Goal: Information Seeking & Learning: Learn about a topic

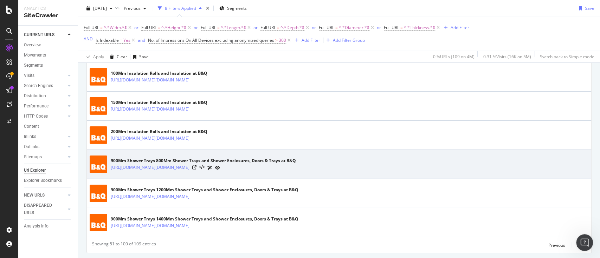
scroll to position [1482, 0]
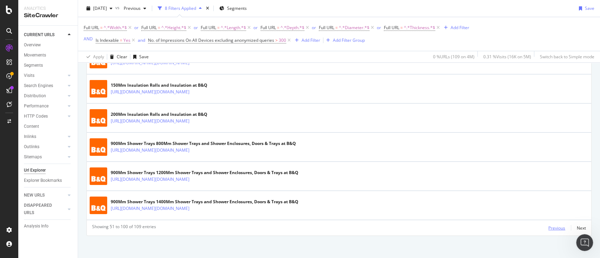
click at [554, 225] on div "Previous" at bounding box center [557, 228] width 17 height 6
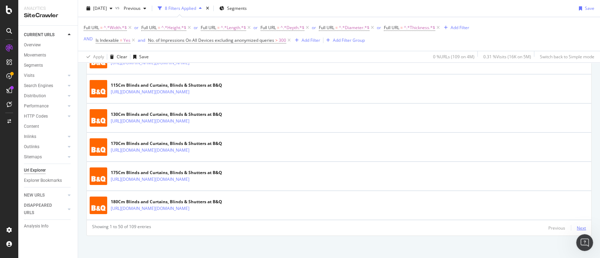
click at [577, 225] on div "Next" at bounding box center [581, 228] width 9 height 6
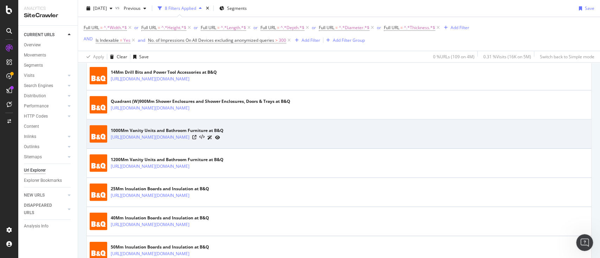
scroll to position [1115, 0]
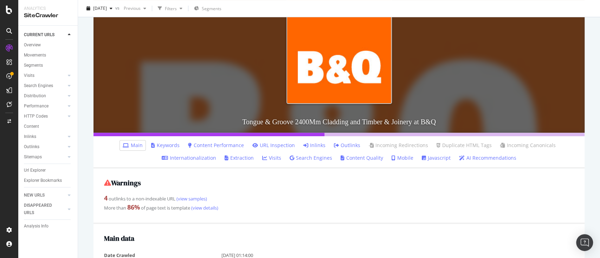
scroll to position [141, 0]
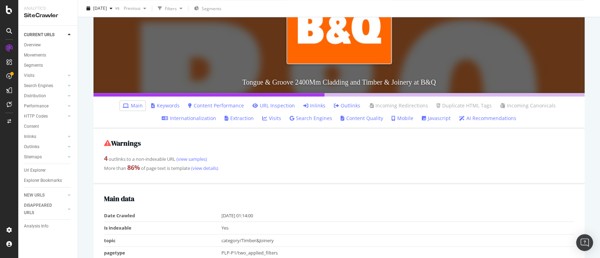
click at [171, 106] on link "Keywords" at bounding box center [165, 105] width 28 height 7
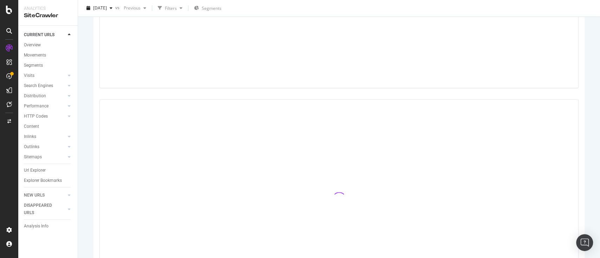
scroll to position [457, 0]
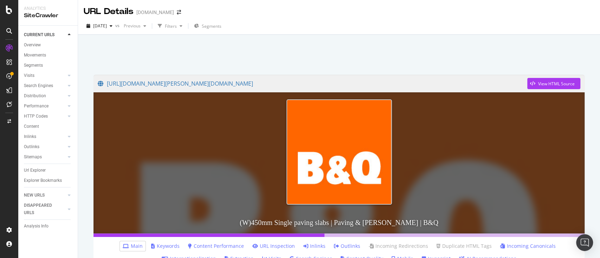
click at [452, 46] on div at bounding box center [339, 53] width 505 height 30
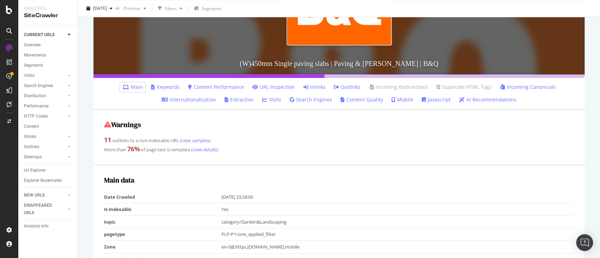
scroll to position [187, 0]
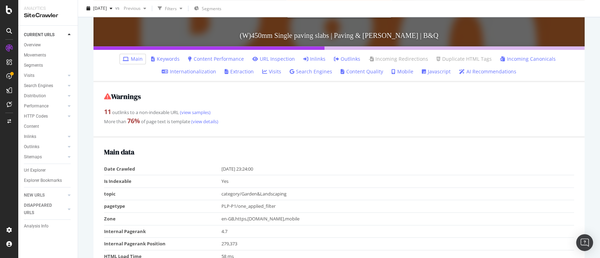
click at [167, 54] on li "Keywords" at bounding box center [165, 59] width 34 height 10
click at [165, 60] on link "Keywords" at bounding box center [165, 59] width 28 height 7
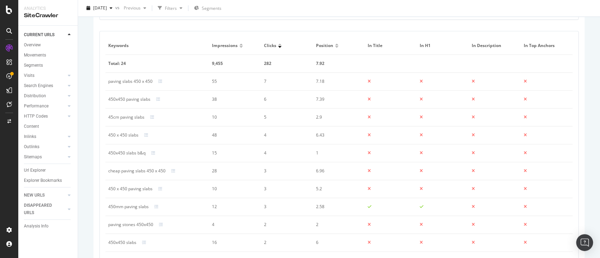
scroll to position [465, 0]
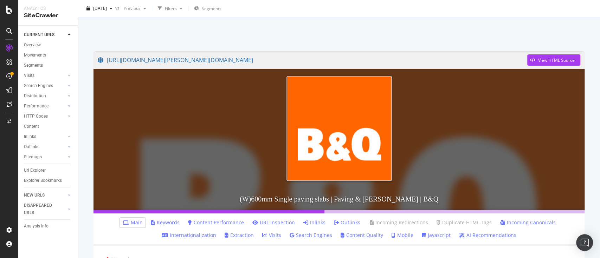
scroll to position [94, 0]
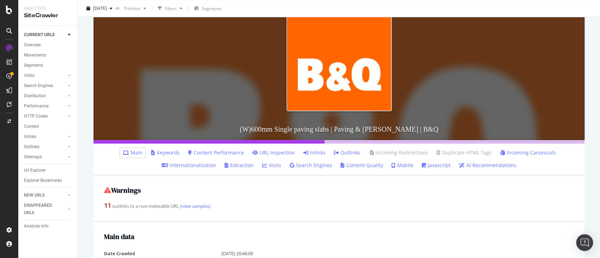
click at [173, 151] on link "Keywords" at bounding box center [165, 152] width 28 height 7
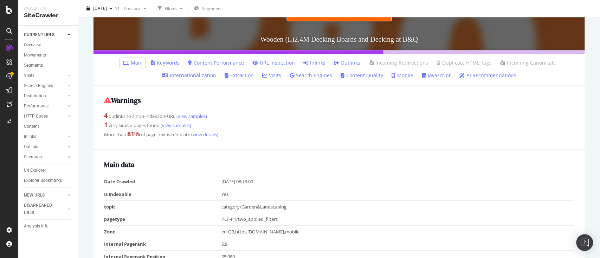
scroll to position [187, 0]
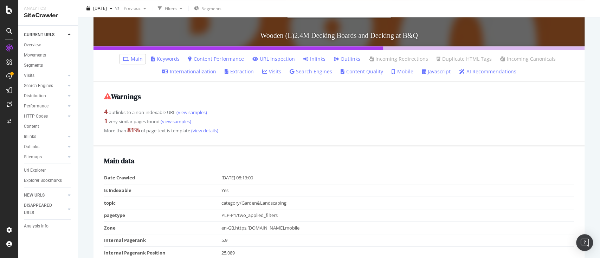
click at [175, 60] on link "Keywords" at bounding box center [165, 59] width 28 height 7
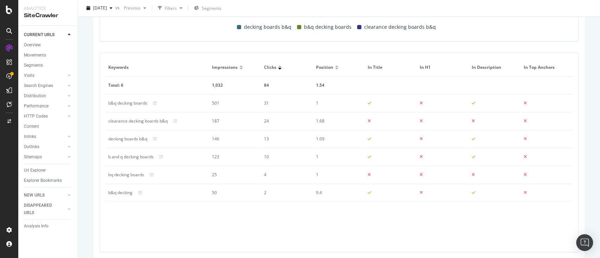
scroll to position [269, 0]
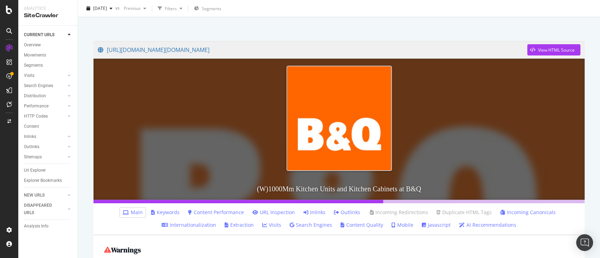
scroll to position [47, 0]
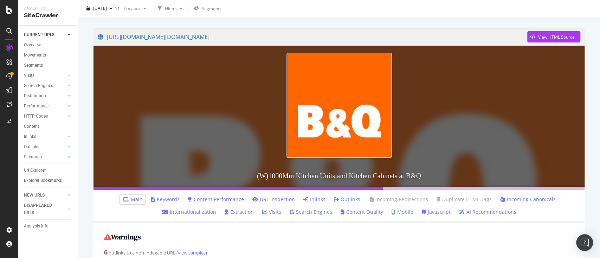
click at [165, 196] on link "Keywords" at bounding box center [165, 199] width 28 height 7
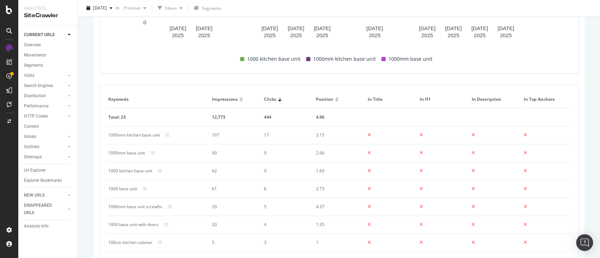
scroll to position [410, 0]
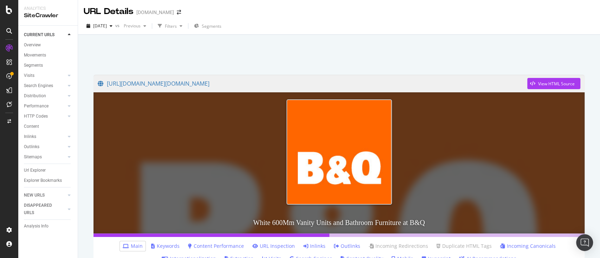
click at [166, 248] on link "Keywords" at bounding box center [165, 246] width 28 height 7
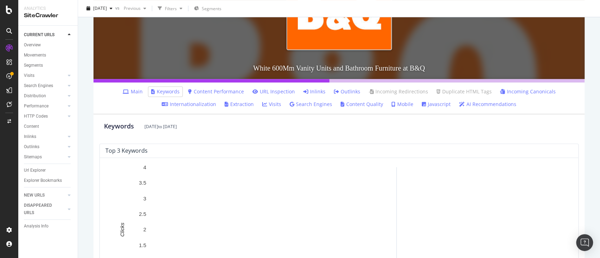
scroll to position [47, 0]
